Goal: Use online tool/utility: Utilize a website feature to perform a specific function

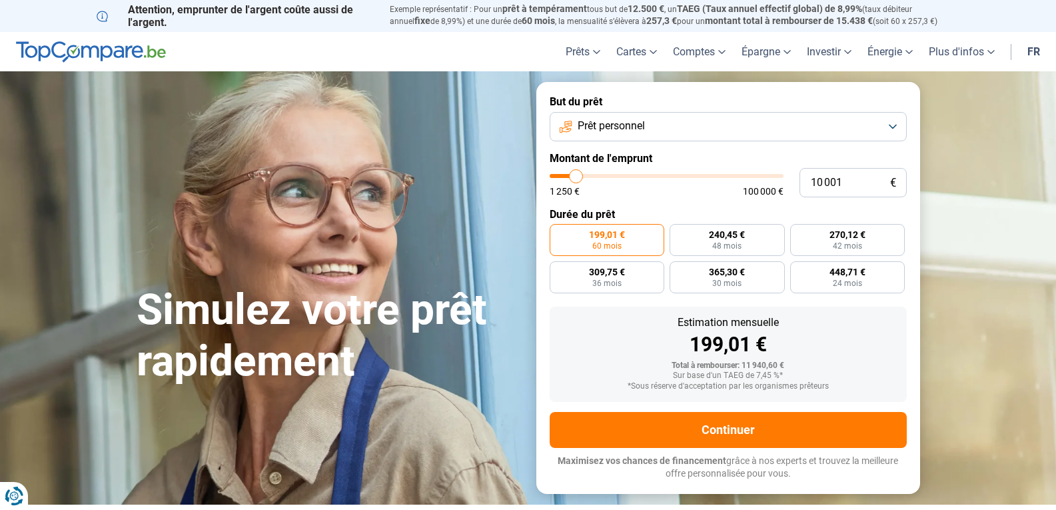
type input "67 000"
type input "67000"
click at [703, 178] on input "range" at bounding box center [667, 176] width 234 height 4
radio input "false"
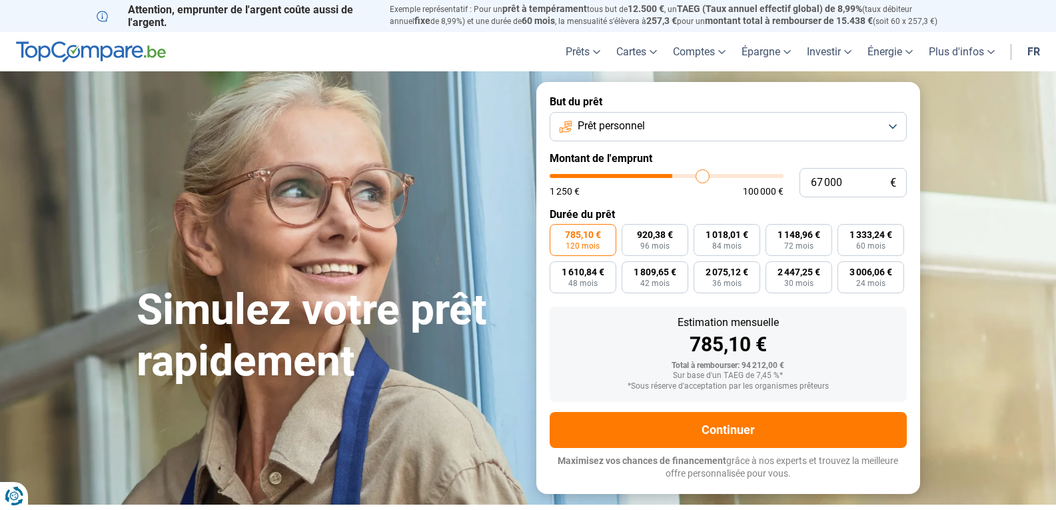
type input "53 000"
type input "53000"
click at [672, 177] on input "range" at bounding box center [667, 176] width 234 height 4
type input "48 250"
type input "48250"
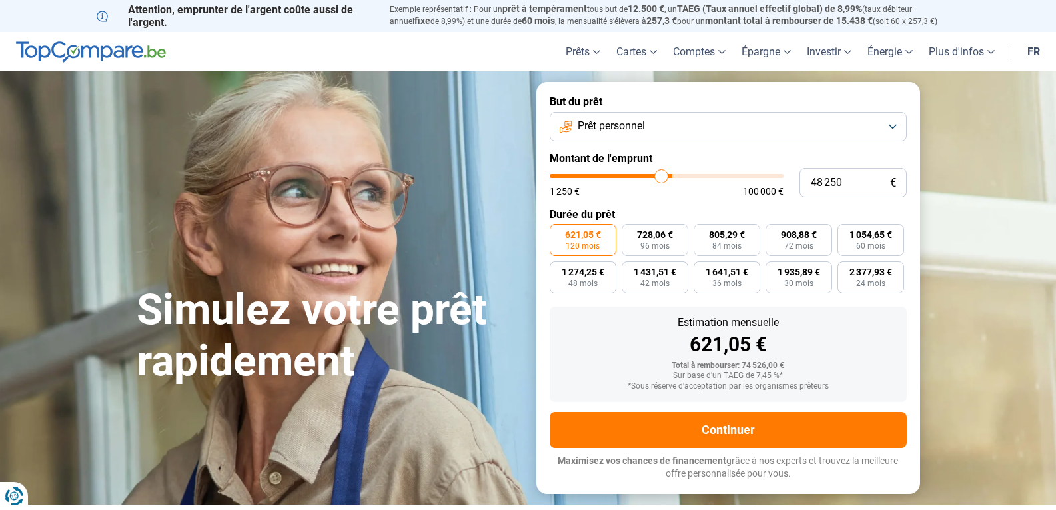
click at [661, 176] on input "range" at bounding box center [667, 176] width 234 height 4
click at [668, 175] on input "range" at bounding box center [667, 176] width 234 height 4
type input "52 000"
type input "52000"
click at [670, 175] on input "range" at bounding box center [667, 176] width 234 height 4
